Goal: Task Accomplishment & Management: Manage account settings

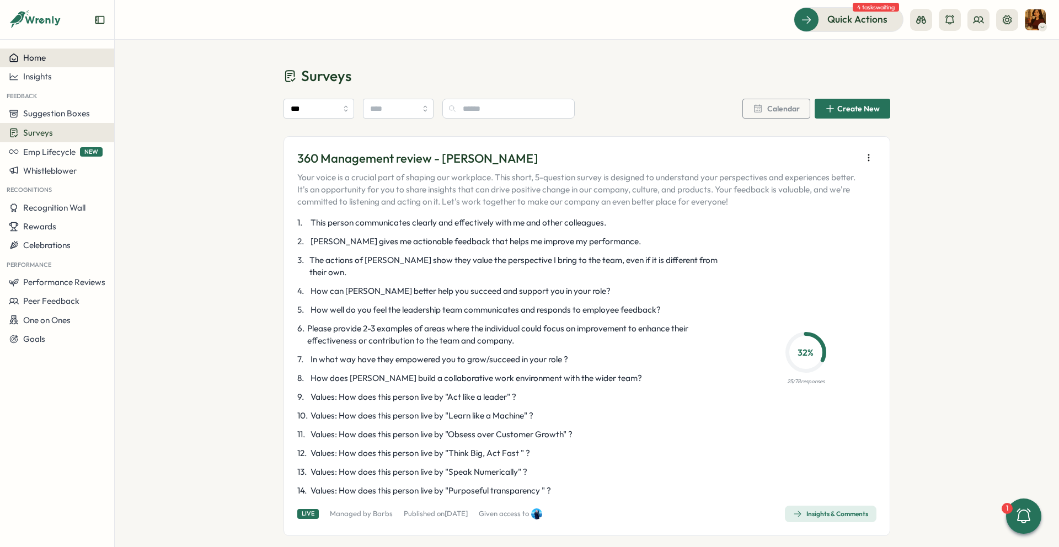
click at [52, 66] on button "Home" at bounding box center [57, 58] width 114 height 19
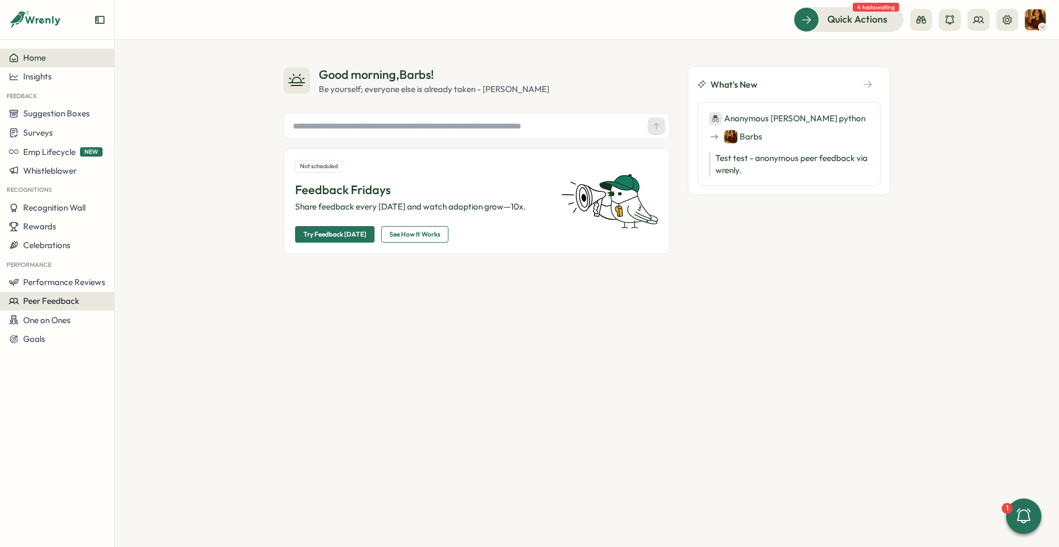
click at [30, 303] on span "Peer Feedback" at bounding box center [51, 301] width 56 height 10
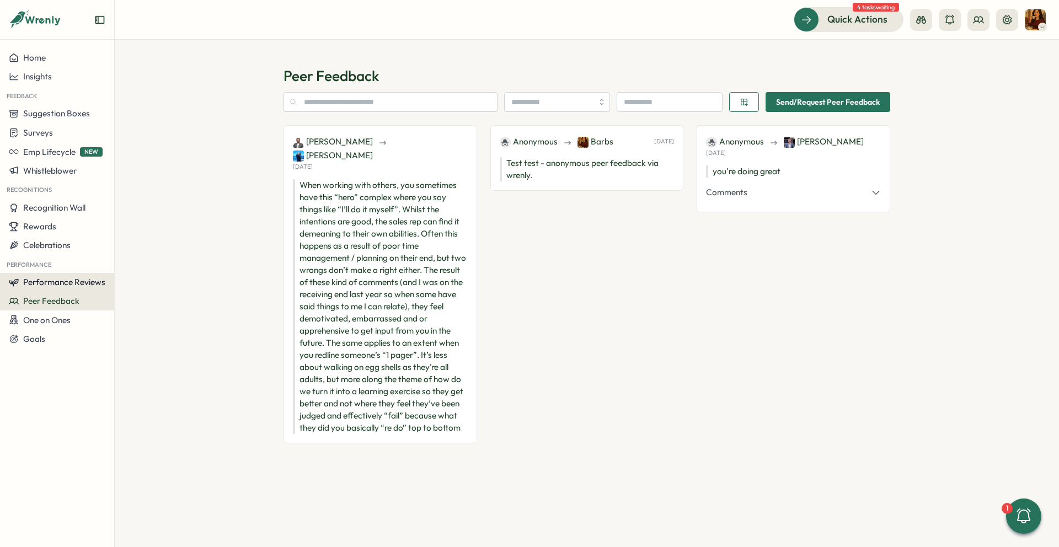
click at [54, 285] on span "Performance Reviews" at bounding box center [64, 282] width 82 height 10
click at [132, 266] on div "Reviews" at bounding box center [159, 261] width 85 height 12
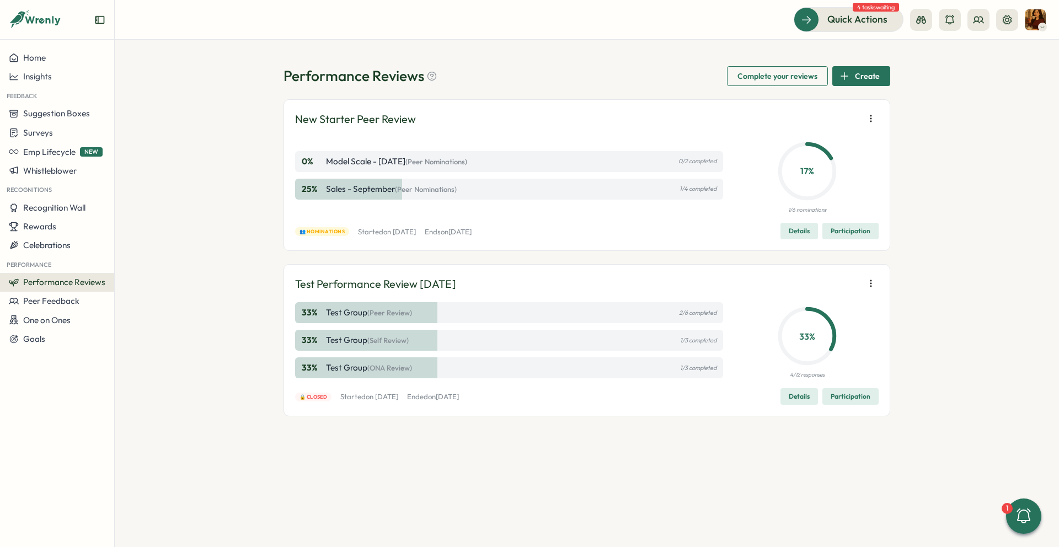
click at [866, 124] on icon "button" at bounding box center [870, 118] width 11 height 11
click at [816, 137] on button "Remove user" at bounding box center [803, 139] width 106 height 19
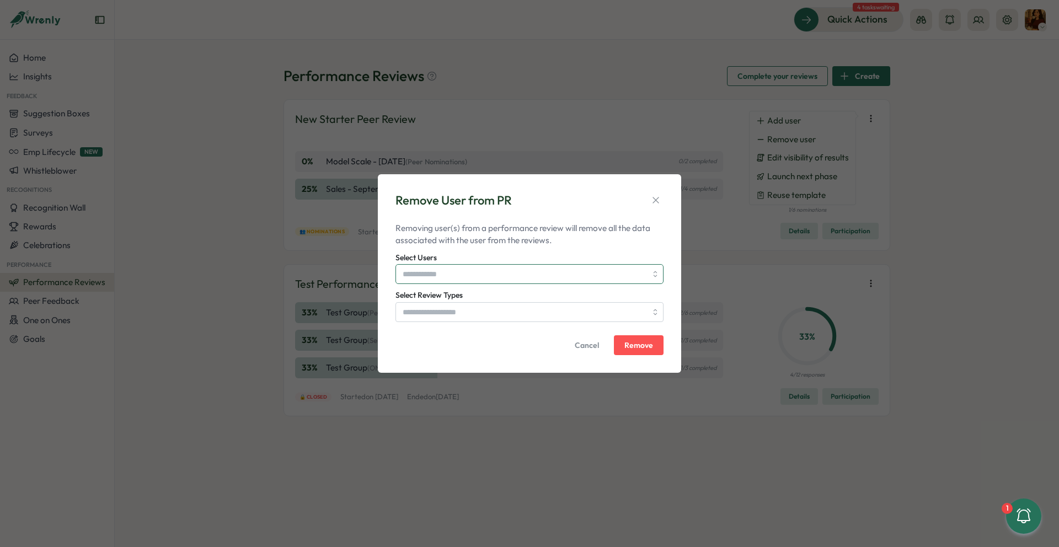
click at [483, 277] on input "Select Users" at bounding box center [525, 274] width 244 height 19
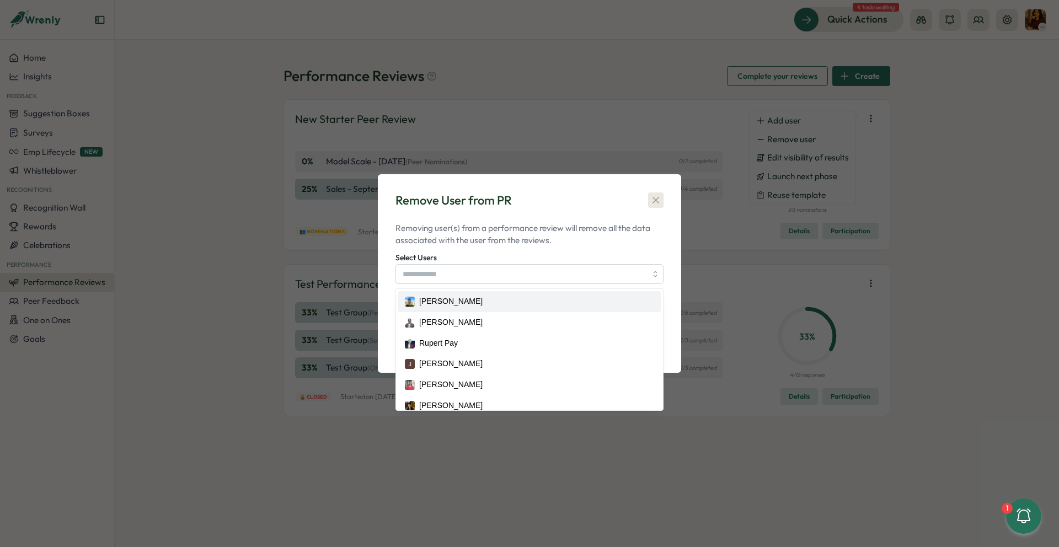
click at [662, 195] on button "button" at bounding box center [655, 199] width 15 height 15
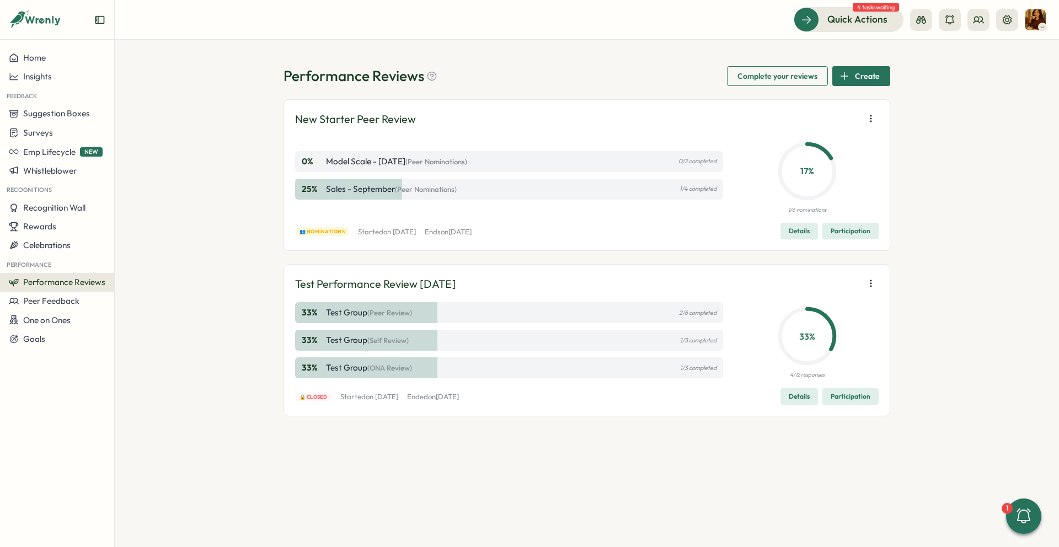
click at [822, 234] on div "Details Participation" at bounding box center [829, 231] width 98 height 17
click at [800, 236] on span "Details" at bounding box center [799, 230] width 21 height 15
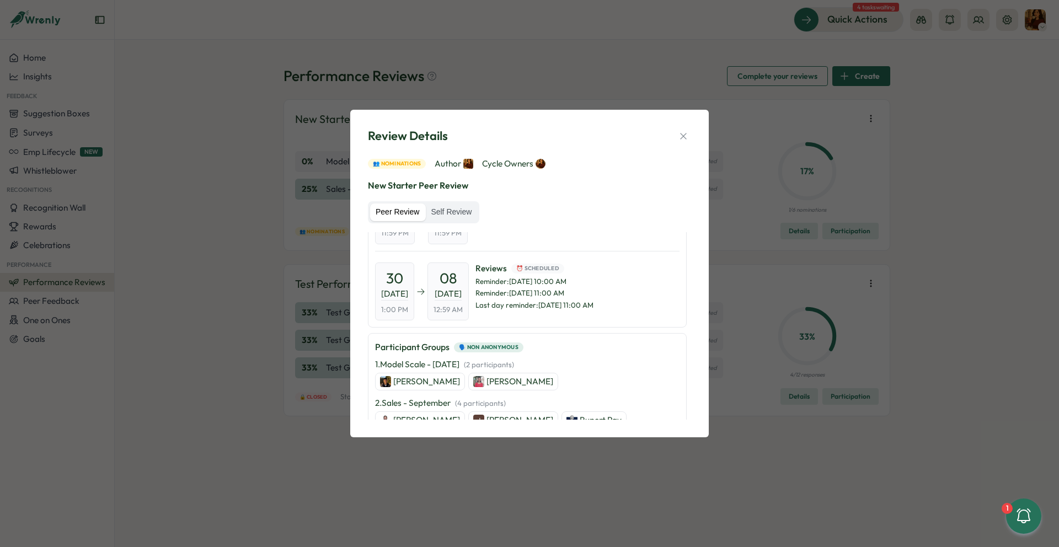
scroll to position [81, 0]
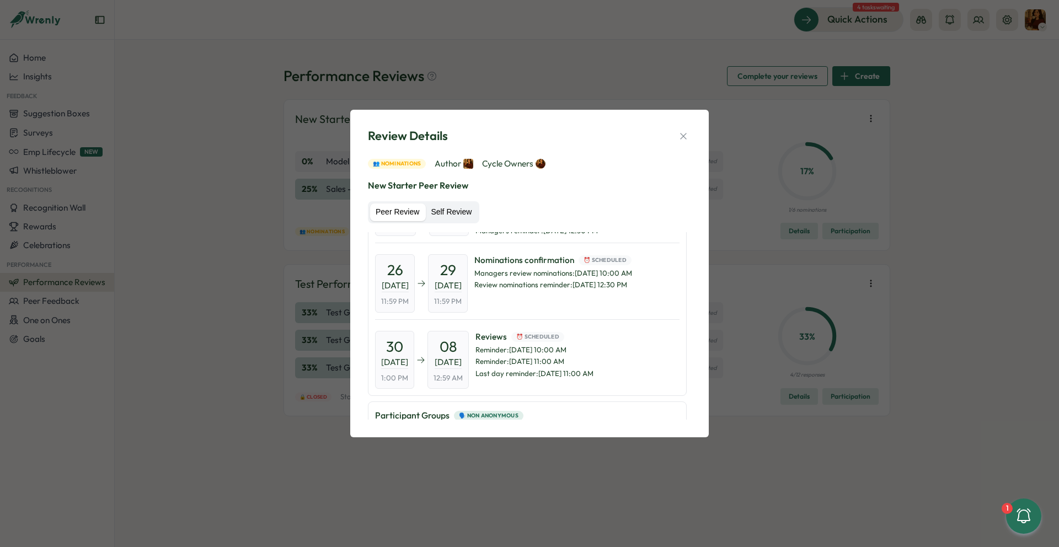
click at [448, 211] on label "Self Review" at bounding box center [451, 213] width 52 height 18
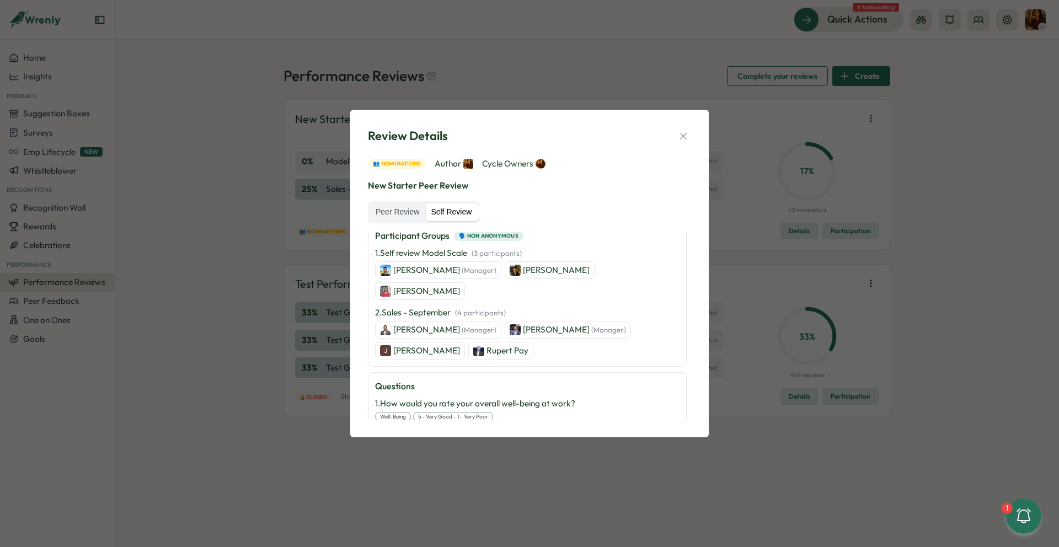
scroll to position [111, 0]
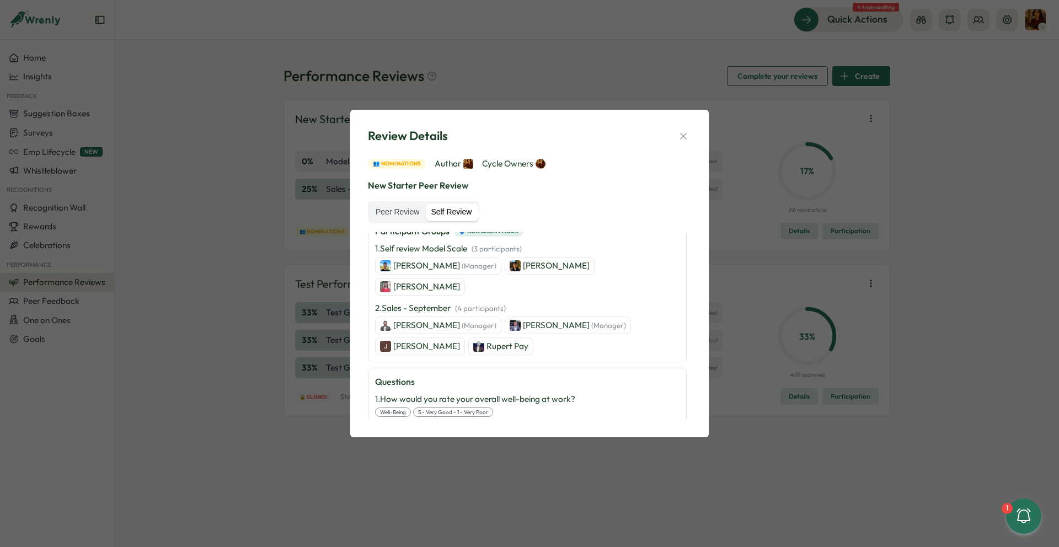
click at [513, 340] on p "Rupert Pay" at bounding box center [507, 346] width 42 height 12
click at [689, 135] on button "button" at bounding box center [683, 136] width 15 height 15
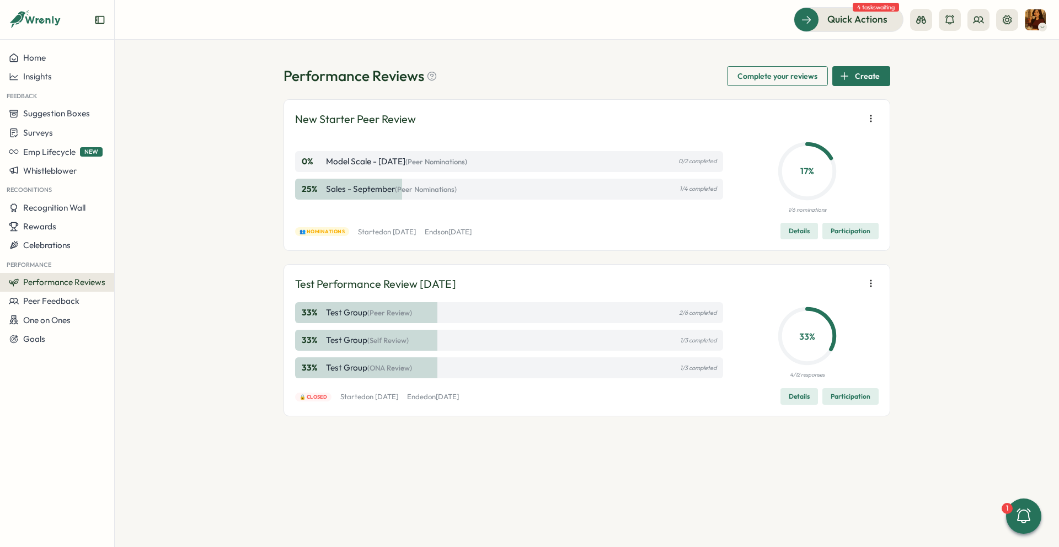
click at [873, 115] on icon "button" at bounding box center [870, 118] width 11 height 11
click at [807, 147] on button "Remove user" at bounding box center [803, 139] width 106 height 19
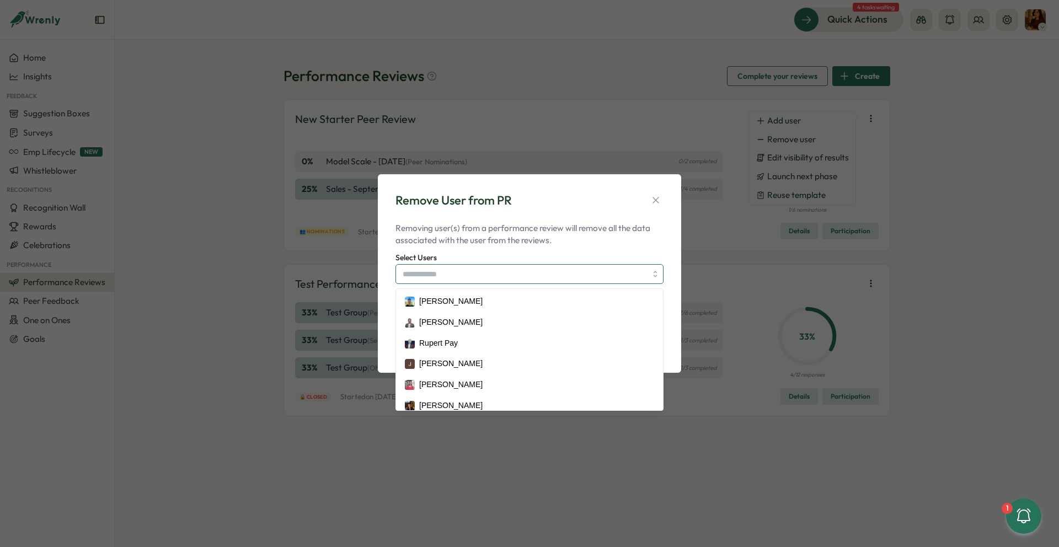
click at [537, 282] on input "Select Users" at bounding box center [525, 274] width 244 height 19
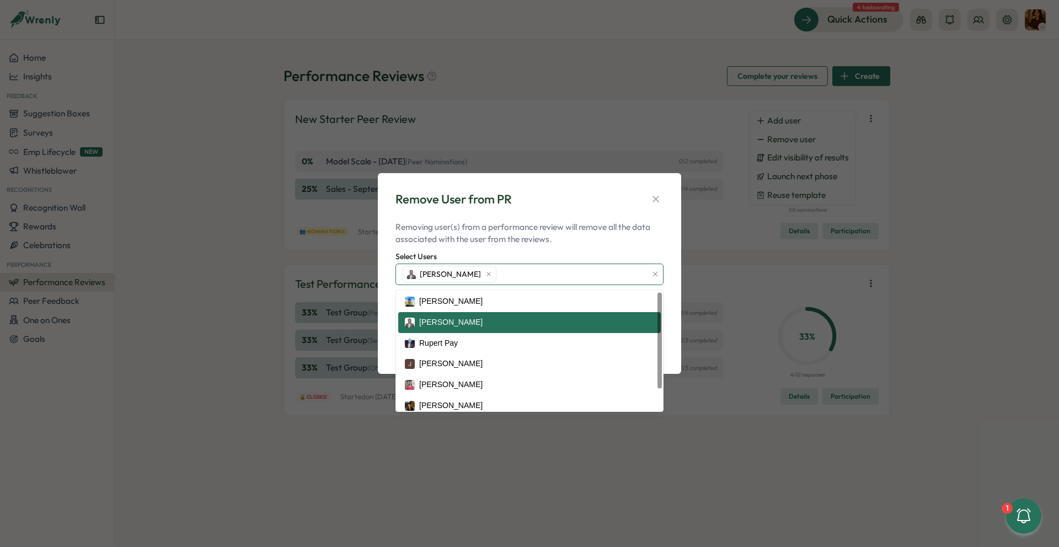
click at [465, 328] on div "[PERSON_NAME]" at bounding box center [529, 322] width 263 height 21
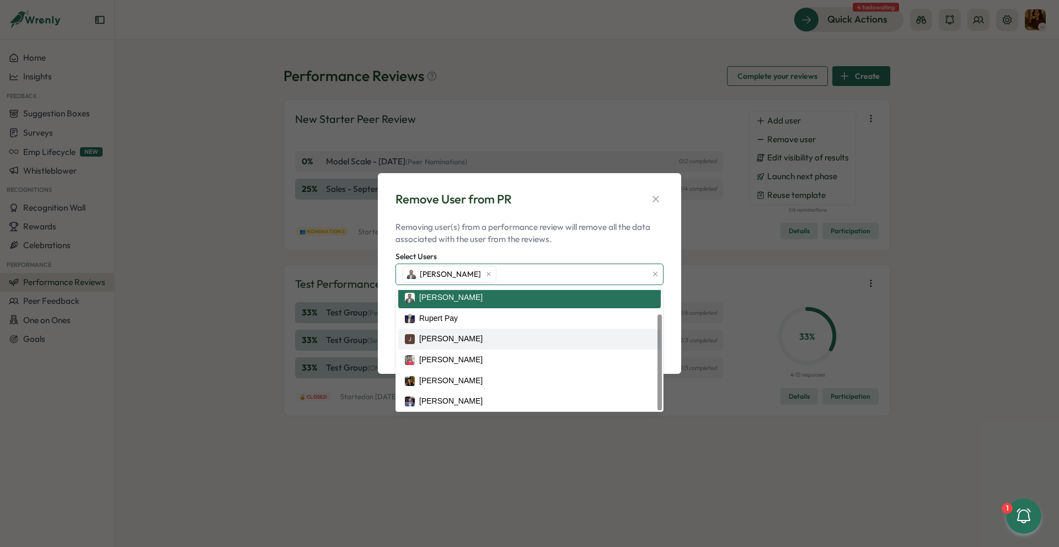
scroll to position [29, 0]
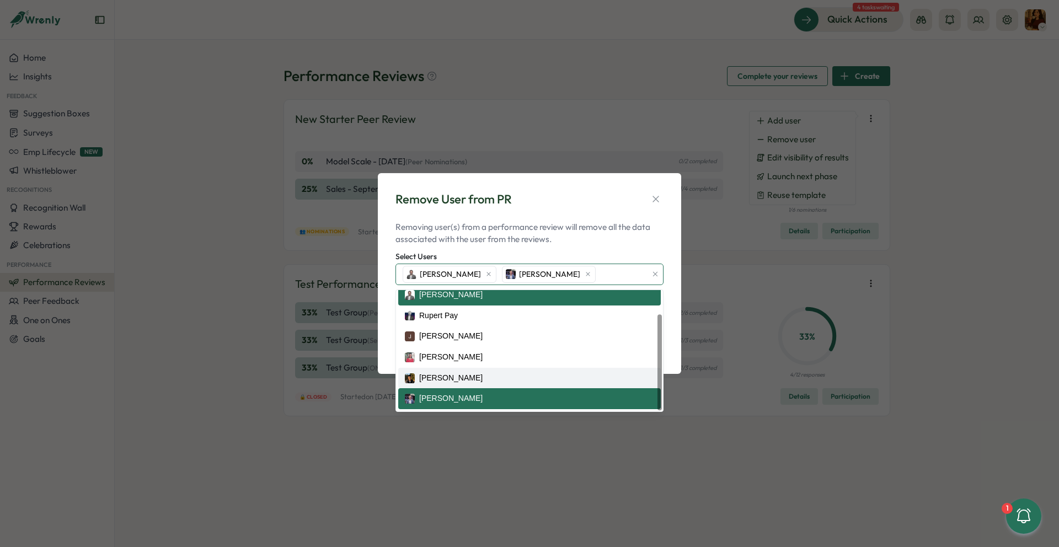
click at [460, 407] on div "[PERSON_NAME]" at bounding box center [529, 398] width 263 height 21
click at [555, 256] on div "Select Users [PERSON_NAME] [PERSON_NAME] [PERSON_NAME] [PERSON_NAME] [PERSON_NA…" at bounding box center [529, 267] width 268 height 35
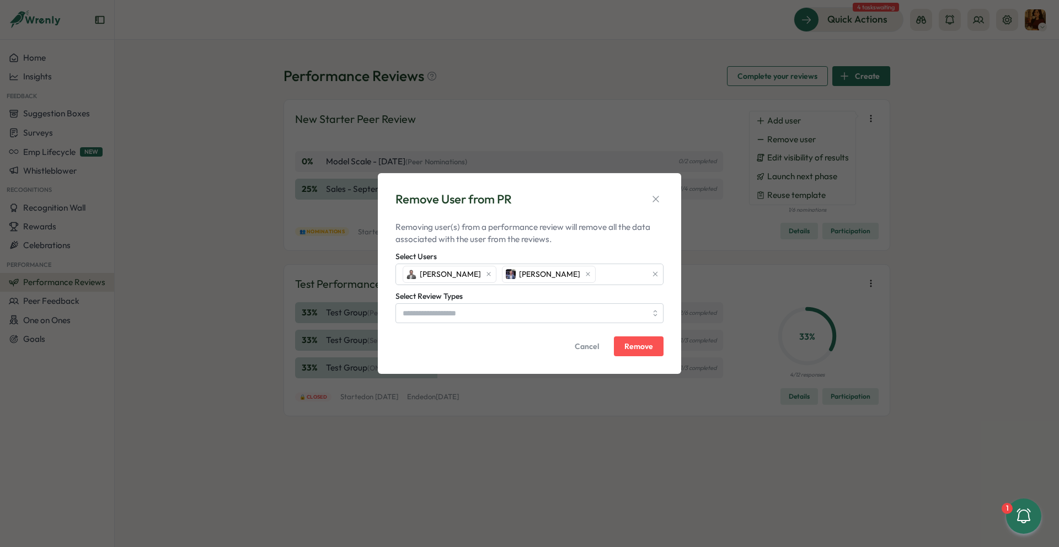
click at [537, 298] on div "Select Review Types" at bounding box center [529, 307] width 268 height 34
click at [533, 312] on input "Select Review Types" at bounding box center [525, 313] width 244 height 19
click at [641, 345] on span "Remove" at bounding box center [638, 347] width 29 height 8
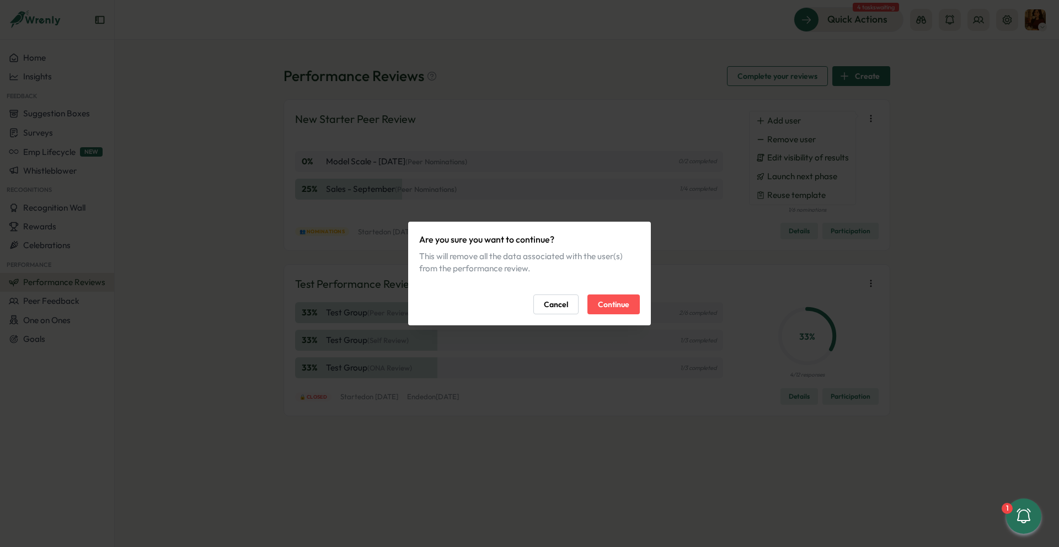
click at [625, 307] on span "Continue" at bounding box center [613, 304] width 31 height 19
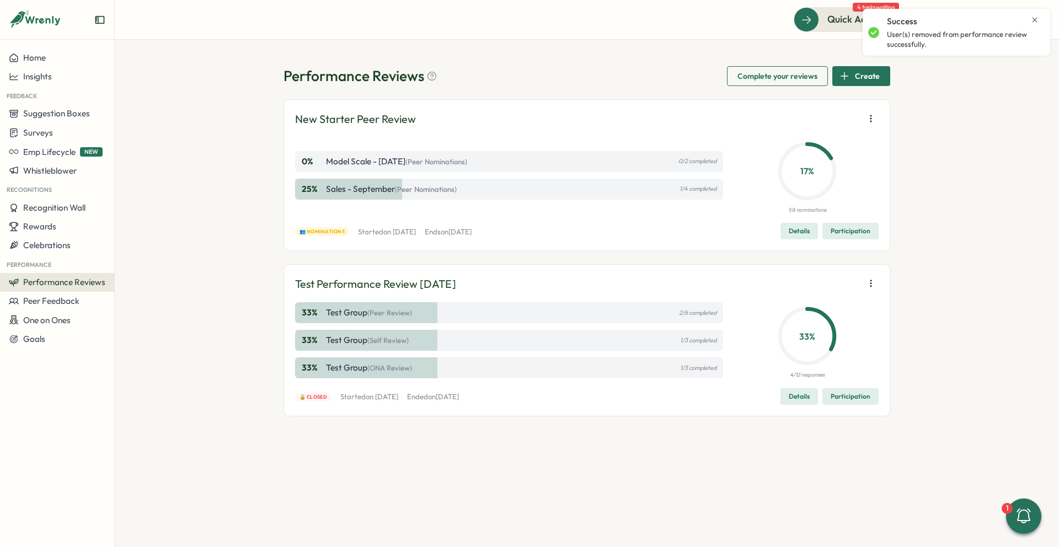
click at [869, 117] on icon "button" at bounding box center [870, 118] width 11 height 11
click at [791, 137] on span "Remove user" at bounding box center [791, 140] width 49 height 10
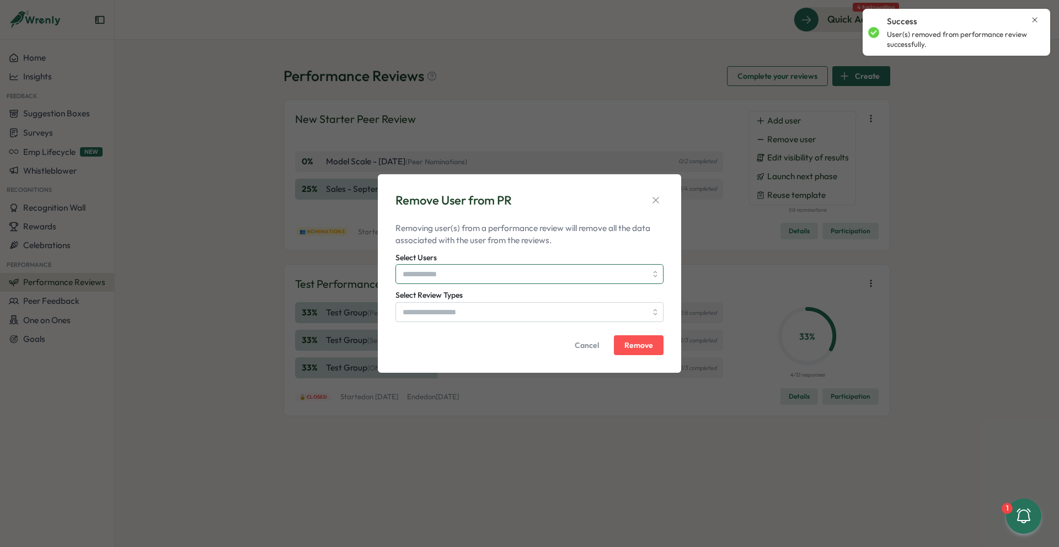
click at [534, 267] on input "Select Users" at bounding box center [525, 274] width 244 height 19
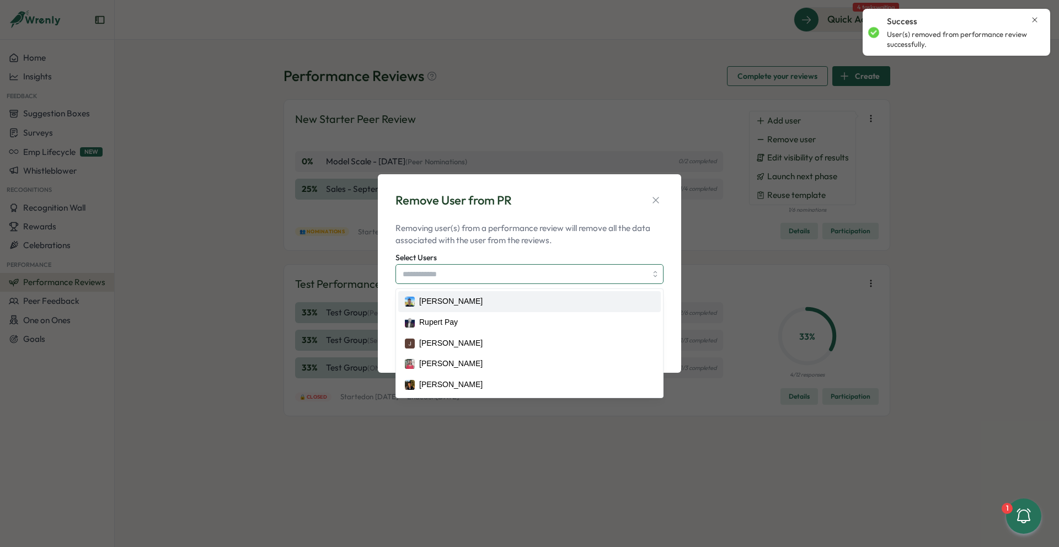
click at [504, 301] on div "[PERSON_NAME]" at bounding box center [529, 302] width 249 height 12
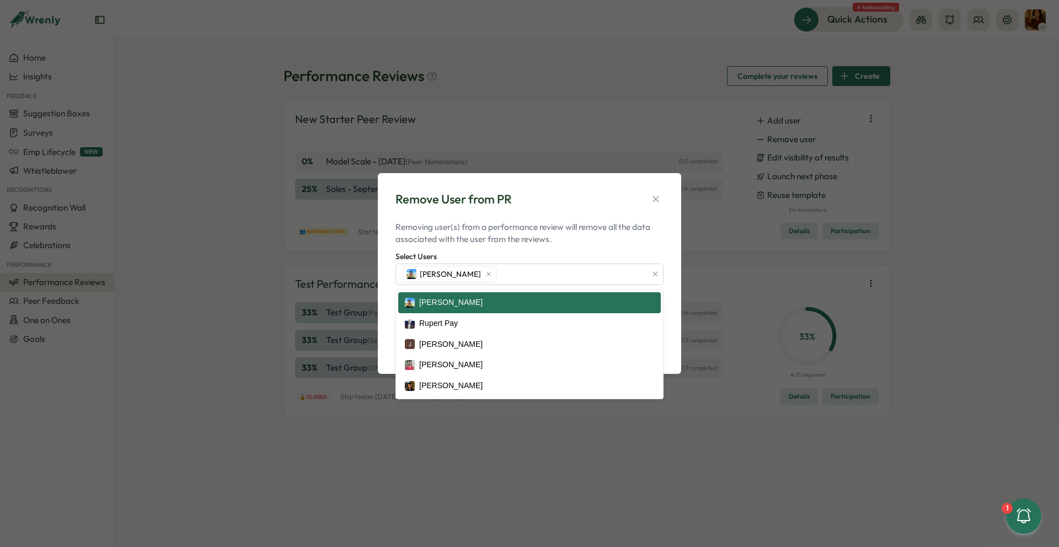
click at [576, 250] on div "Select Users [PERSON_NAME] [PERSON_NAME] [PERSON_NAME] Pay [PERSON_NAME] Pujam …" at bounding box center [529, 267] width 268 height 35
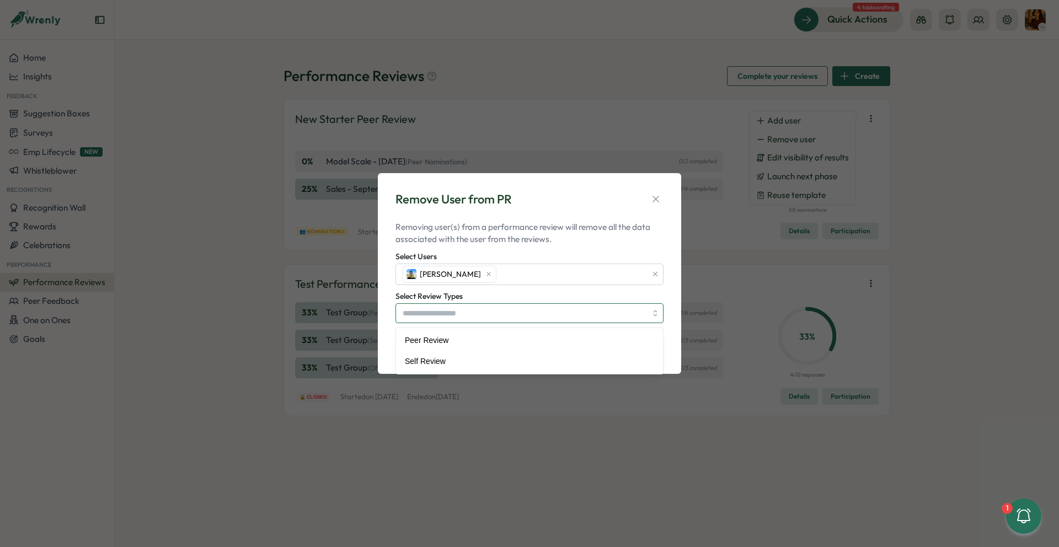
click at [515, 313] on input "Select Review Types" at bounding box center [525, 313] width 244 height 19
drag, startPoint x: 486, startPoint y: 334, endPoint x: 481, endPoint y: 345, distance: 12.1
click at [645, 349] on span "Remove" at bounding box center [638, 347] width 29 height 8
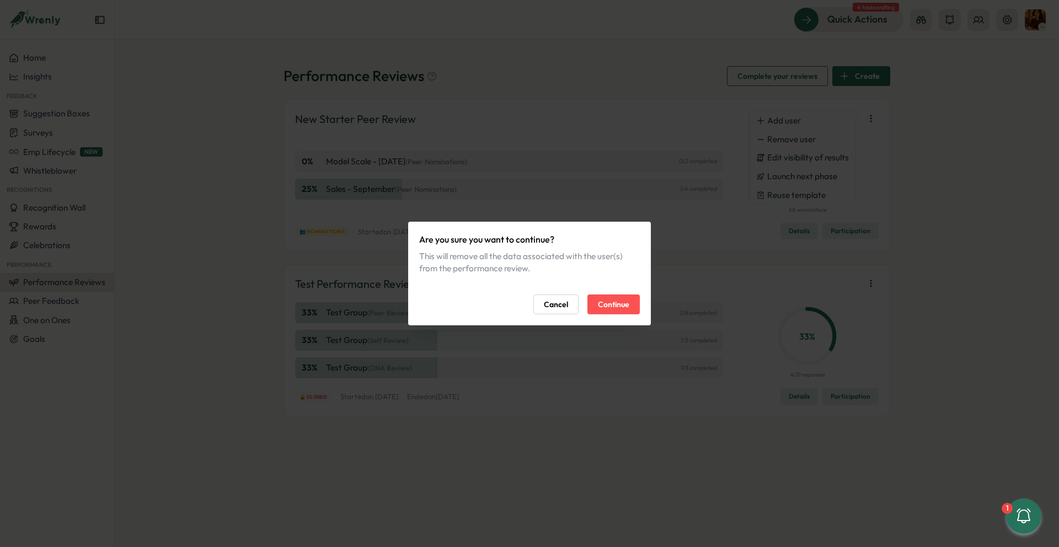
click at [609, 303] on span "Continue" at bounding box center [613, 304] width 31 height 19
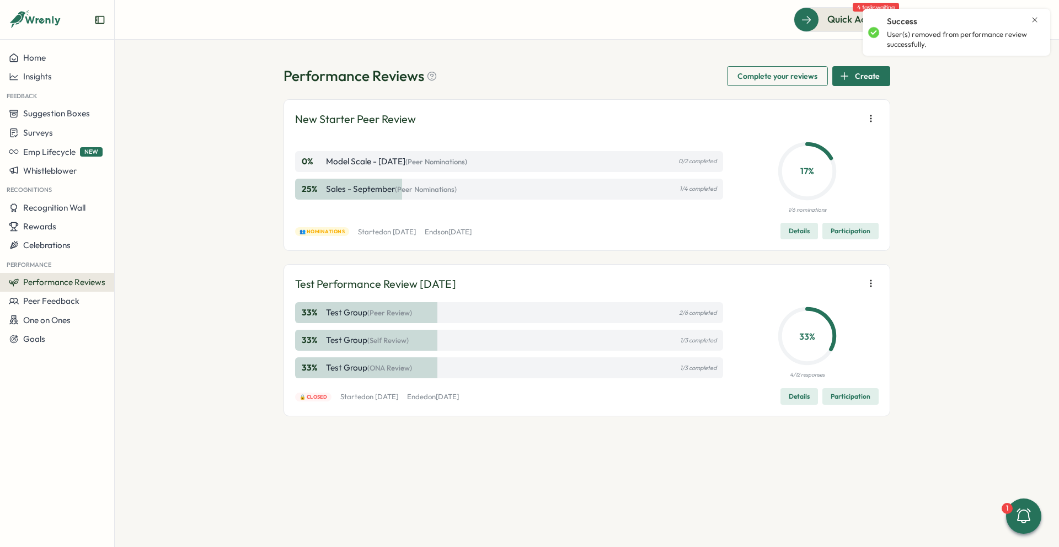
click at [415, 184] on p "Sales - September (Peer Nominations)" at bounding box center [391, 189] width 131 height 12
drag, startPoint x: 402, startPoint y: 192, endPoint x: 376, endPoint y: 186, distance: 26.6
click at [402, 192] on span "(Peer Nominations)" at bounding box center [426, 189] width 62 height 9
drag, startPoint x: 356, startPoint y: 184, endPoint x: 361, endPoint y: 171, distance: 14.3
click at [356, 184] on p "Sales - September (Peer Nominations)" at bounding box center [391, 189] width 131 height 12
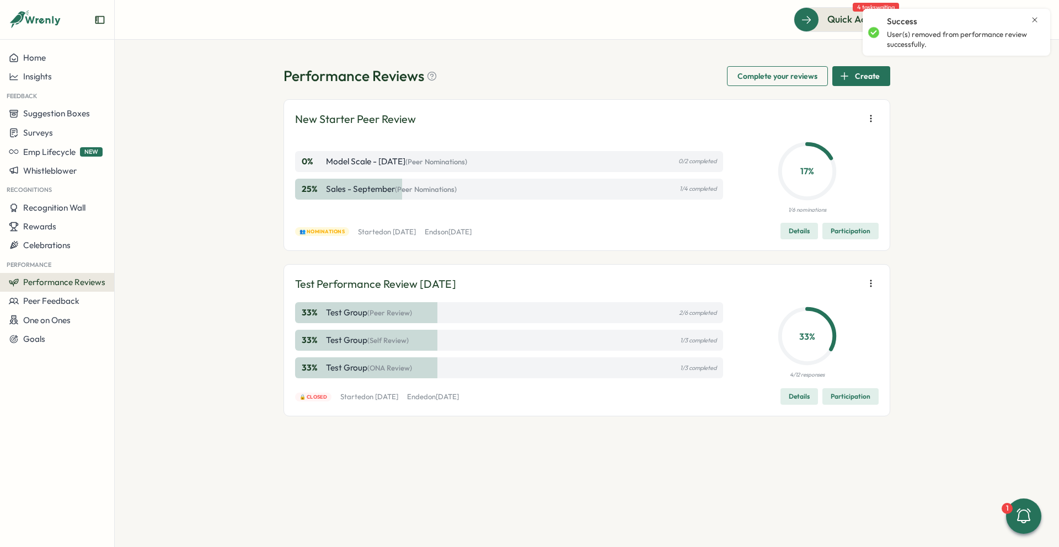
click at [368, 160] on p "Model Scale - [DATE] (Peer Nominations)" at bounding box center [396, 162] width 141 height 12
